Goal: Task Accomplishment & Management: Use online tool/utility

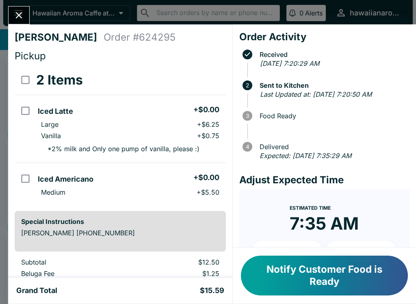
click at [35, 6] on div "[PERSON_NAME] Order # 624295 Pickup 2 Items Iced Latte + $0.00 Large + $6.25 Va…" at bounding box center [208, 152] width 416 height 304
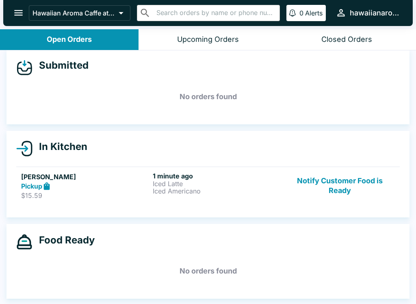
scroll to position [7, 0]
click at [341, 182] on button "Notify Customer Food is Ready" at bounding box center [340, 186] width 110 height 28
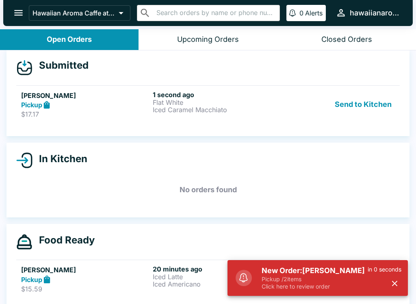
click at [359, 100] on button "Send to Kitchen" at bounding box center [363, 105] width 63 height 28
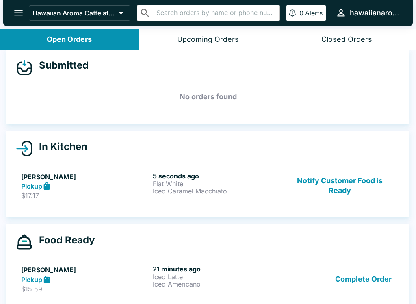
click at [165, 184] on p "Flat White" at bounding box center [217, 183] width 128 height 7
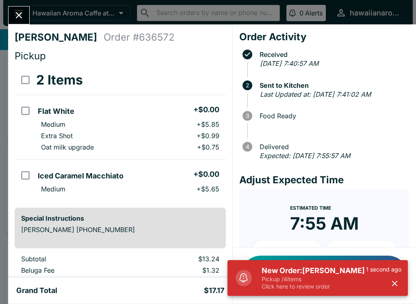
click at [22, 10] on icon "Close" at bounding box center [18, 15] width 11 height 11
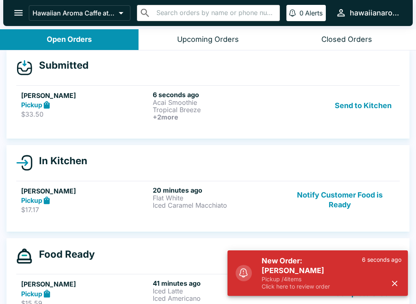
click at [345, 111] on button "Send to Kitchen" at bounding box center [363, 106] width 63 height 30
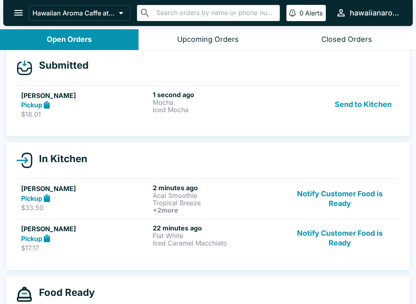
click at [355, 100] on button "Send to Kitchen" at bounding box center [363, 105] width 63 height 28
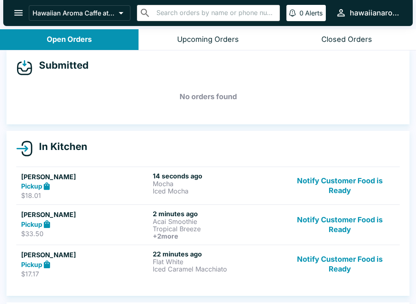
click at [156, 182] on p "Mocha" at bounding box center [217, 183] width 128 height 7
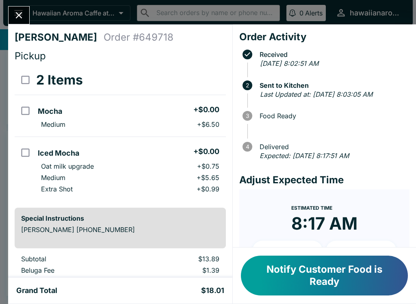
click at [22, 11] on icon "Close" at bounding box center [18, 15] width 11 height 11
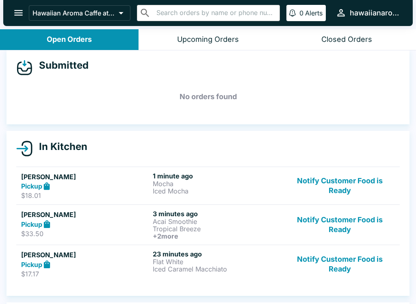
click at [180, 231] on p "Tropical Breeze" at bounding box center [217, 228] width 128 height 7
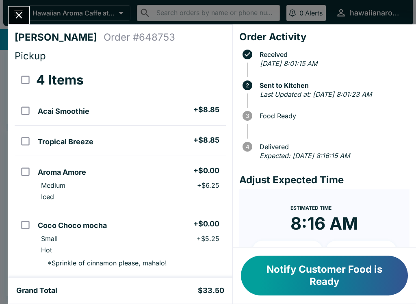
click at [19, 7] on button "Close" at bounding box center [19, 15] width 21 height 17
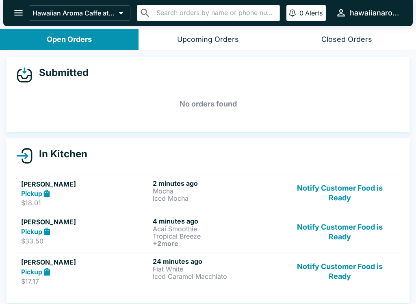
click at [337, 267] on button "Notify Customer Food is Ready" at bounding box center [340, 271] width 110 height 28
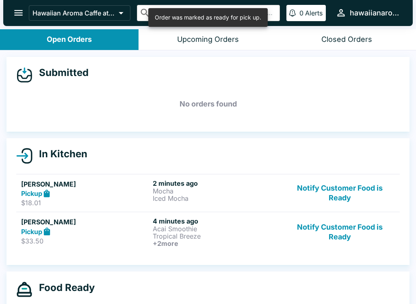
click at [319, 187] on button "Notify Customer Food is Ready" at bounding box center [340, 193] width 110 height 28
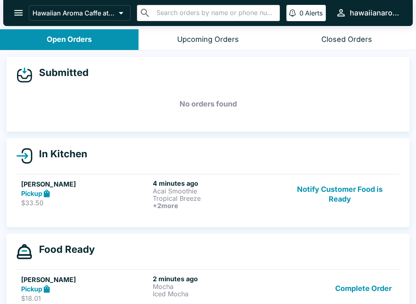
click at [236, 197] on p "Tropical Breeze" at bounding box center [217, 198] width 128 height 7
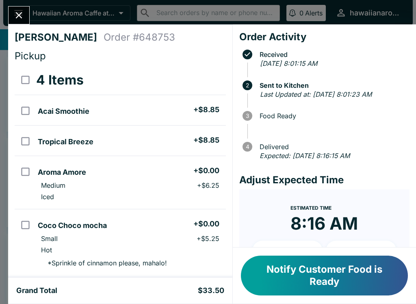
click at [22, 20] on icon "Close" at bounding box center [18, 15] width 11 height 11
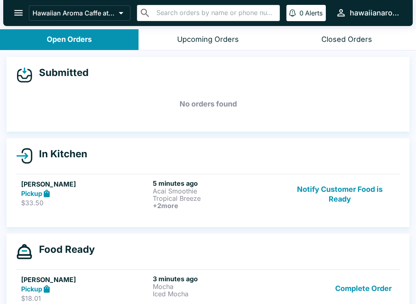
click at [163, 211] on link "[PERSON_NAME] Pickup $33.50 5 minutes ago Acai Smoothie Tropical Breeze + 2 mor…" at bounding box center [208, 194] width 384 height 40
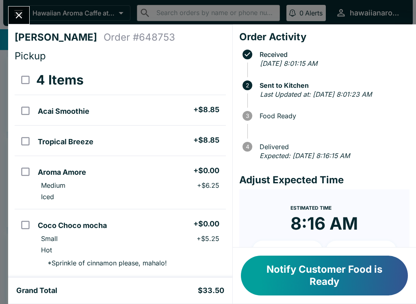
click at [25, 9] on button "Close" at bounding box center [19, 15] width 21 height 17
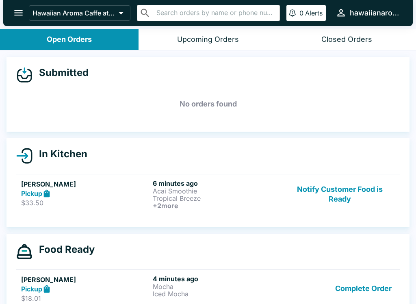
click at [350, 189] on button "Notify Customer Food is Ready" at bounding box center [340, 194] width 110 height 30
